Goal: Task Accomplishment & Management: Use online tool/utility

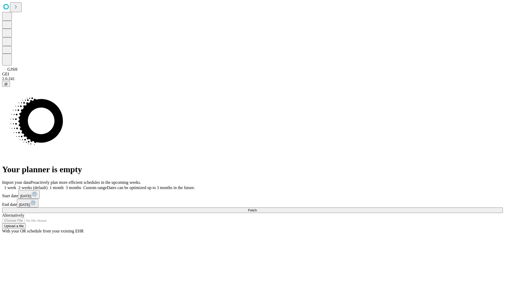
click at [257, 208] on span "Fetch" at bounding box center [252, 210] width 9 height 4
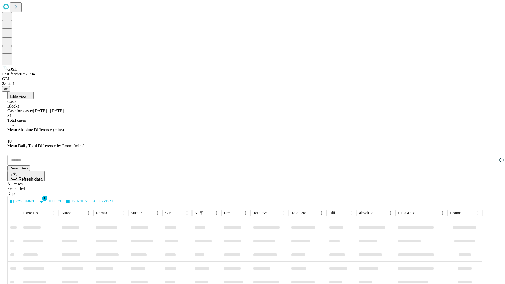
click at [491, 191] on div "Depot" at bounding box center [257, 193] width 501 height 5
